Goal: Navigation & Orientation: Find specific page/section

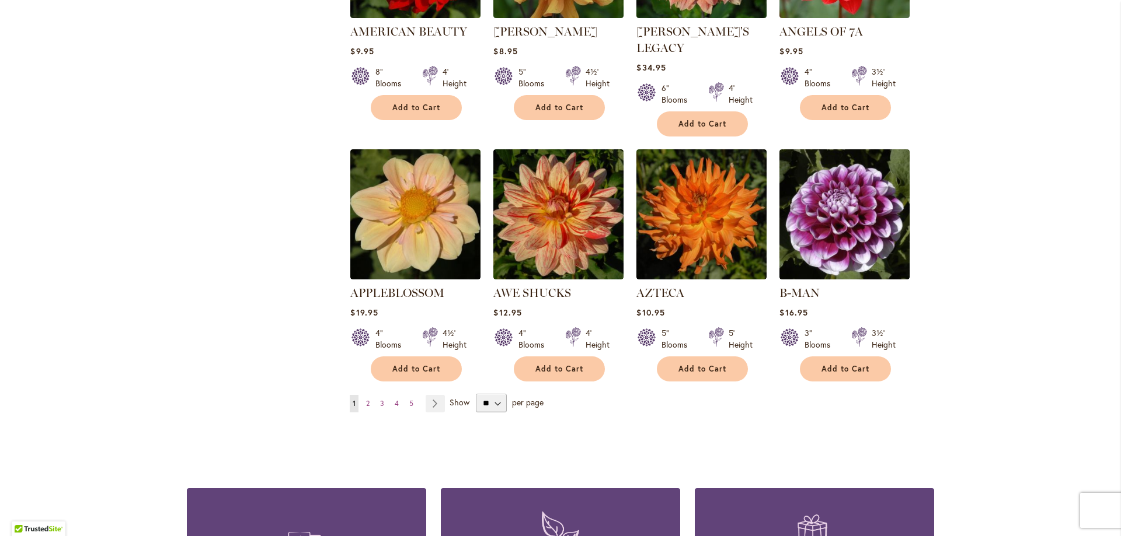
scroll to position [898, 0]
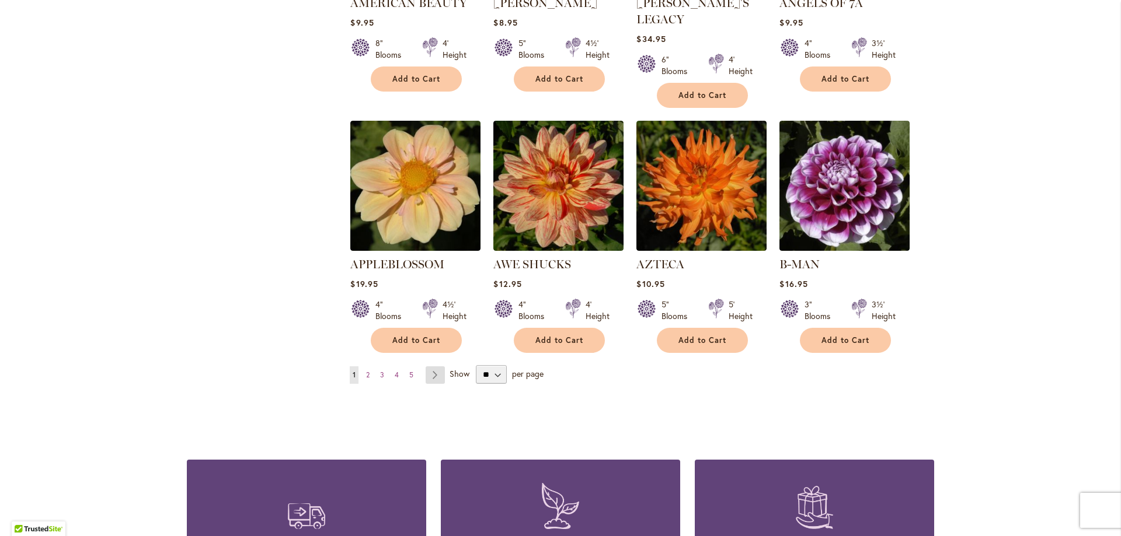
click at [431, 367] on link "Page Next" at bounding box center [435, 376] width 19 height 18
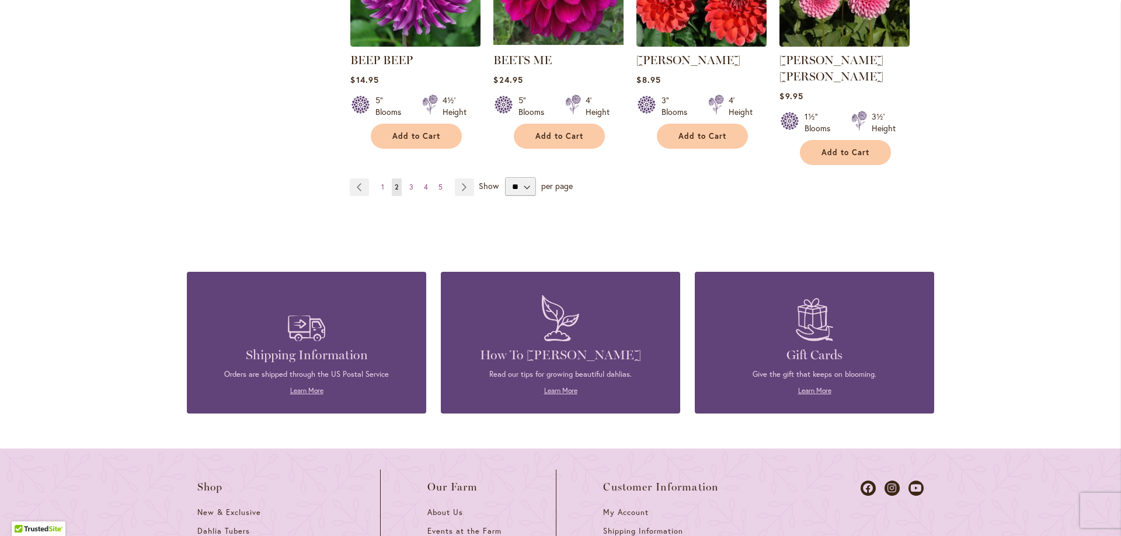
scroll to position [1109, 0]
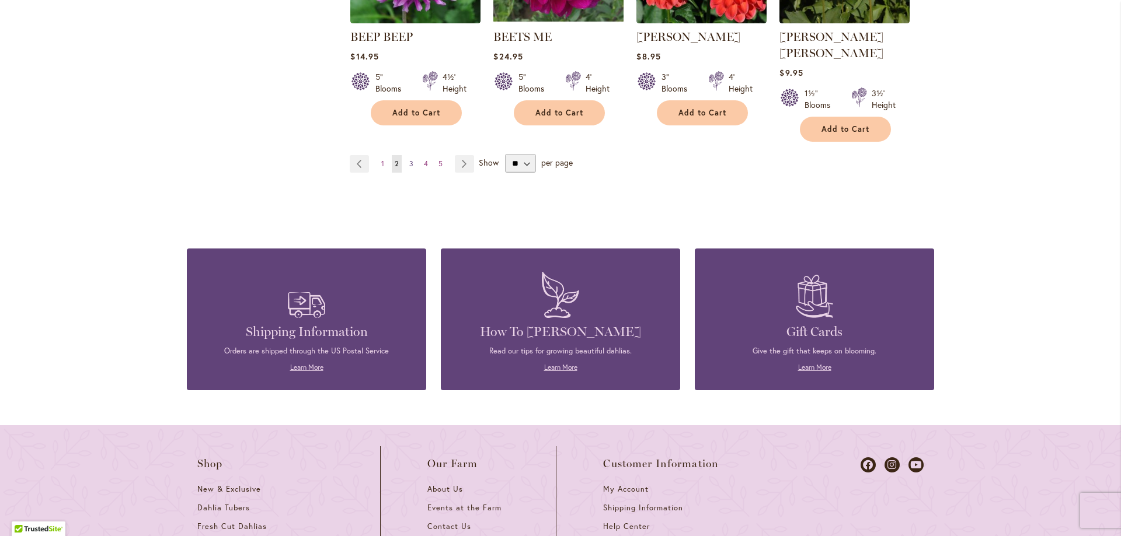
click at [406, 155] on link "Page 3" at bounding box center [411, 164] width 10 height 18
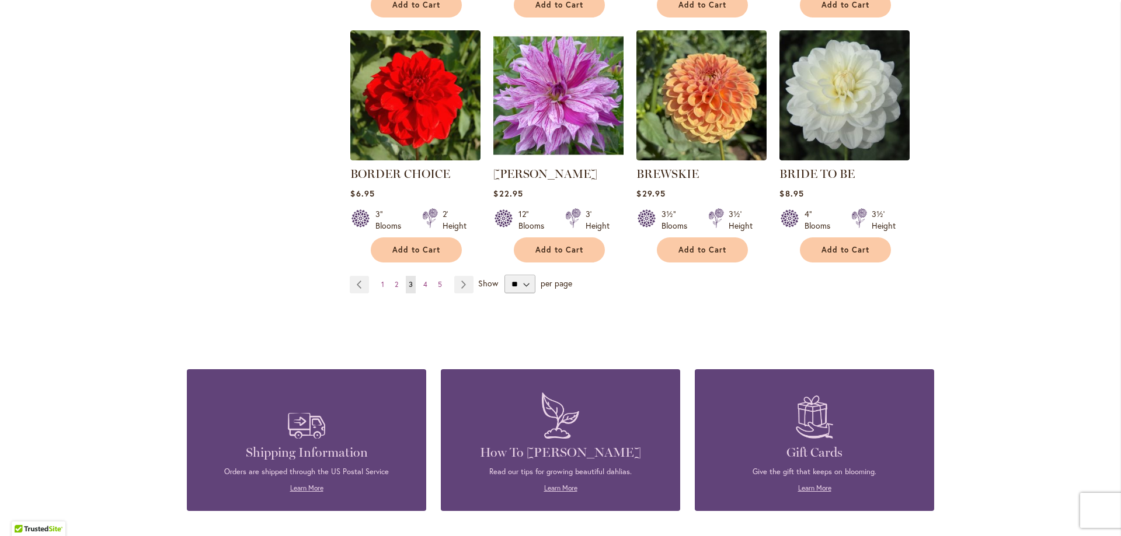
scroll to position [1051, 0]
